Goal: Task Accomplishment & Management: Use online tool/utility

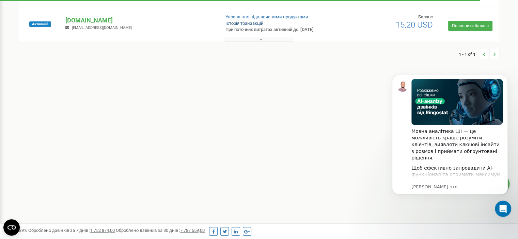
scroll to position [34, 0]
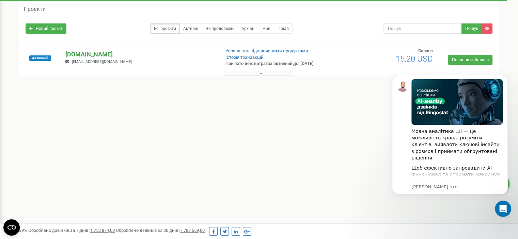
click at [89, 55] on p "[DOMAIN_NAME]" at bounding box center [139, 54] width 149 height 9
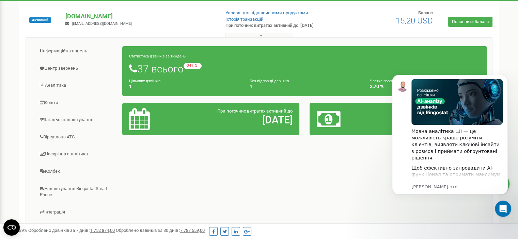
scroll to position [68, 0]
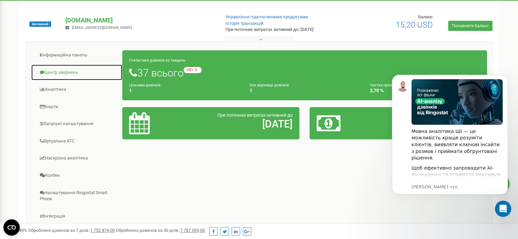
click at [64, 72] on link "Центр звернень" at bounding box center [77, 72] width 92 height 17
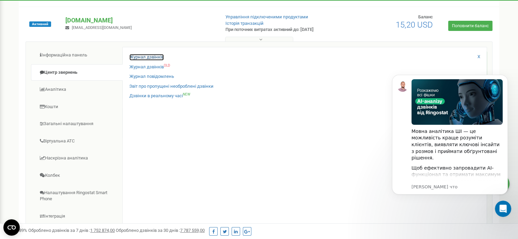
click at [149, 57] on link "Журнал дзвінків" at bounding box center [146, 57] width 34 height 6
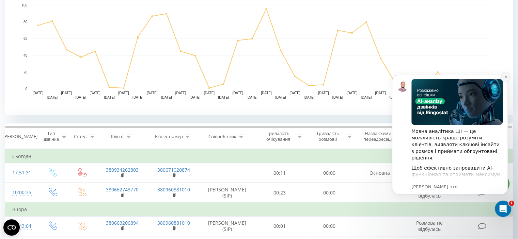
click at [507, 78] on icon "Dismiss notification" at bounding box center [506, 77] width 4 height 4
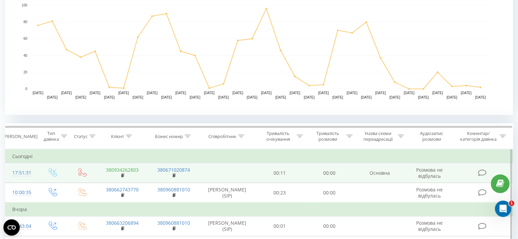
click at [121, 169] on link "380934262803" at bounding box center [122, 170] width 33 height 6
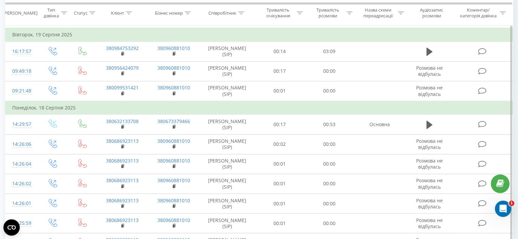
scroll to position [450, 0]
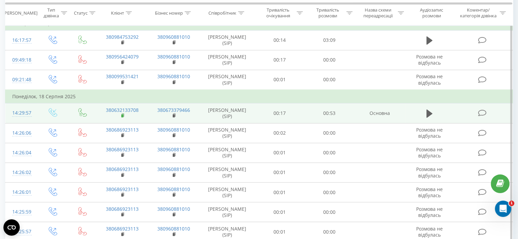
click at [123, 115] on rect at bounding box center [122, 115] width 2 height 3
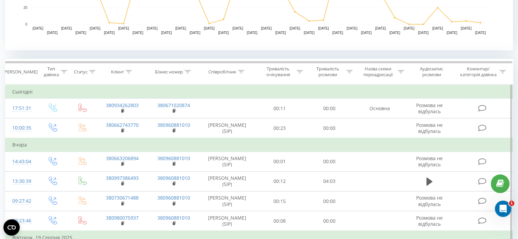
scroll to position [211, 0]
